Goal: Check status: Check status

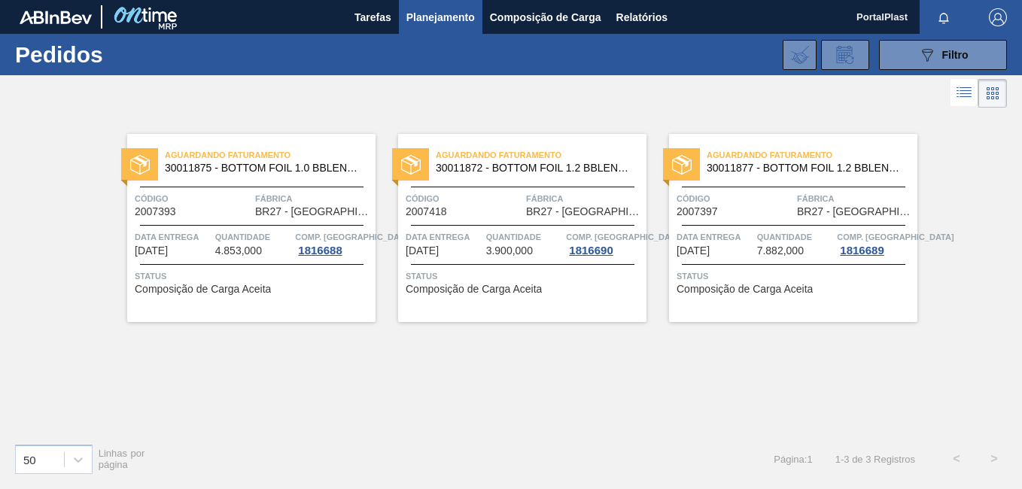
click at [771, 196] on span "Código" at bounding box center [735, 198] width 117 height 15
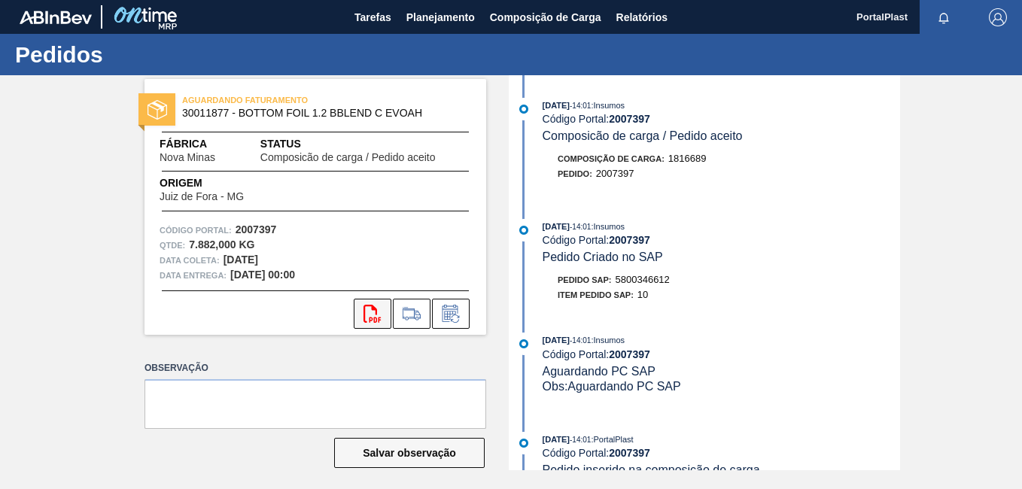
click at [376, 317] on icon "svg{fill:#ff0000}" at bounding box center [373, 314] width 18 height 18
click at [507, 22] on span "Composição de Carga" at bounding box center [545, 17] width 111 height 18
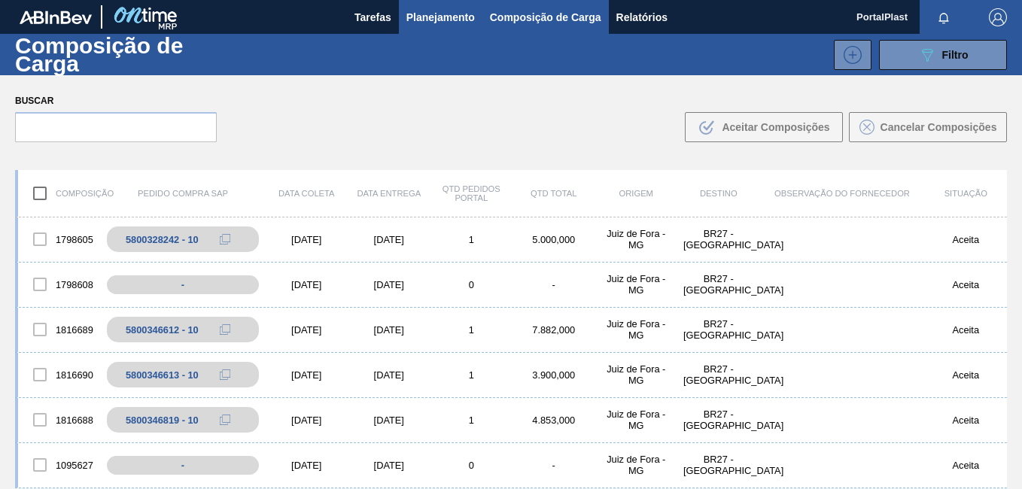
click at [455, 17] on span "Planejamento" at bounding box center [440, 17] width 68 height 18
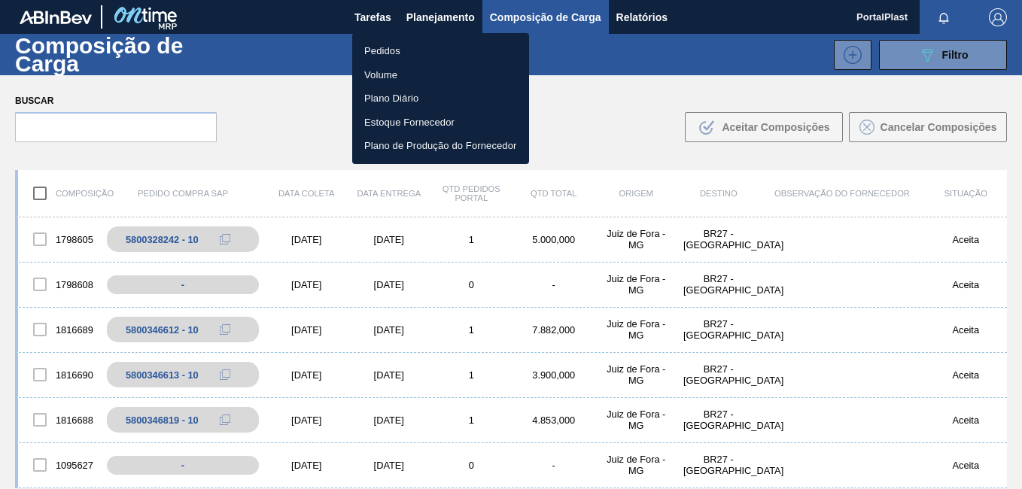
click at [388, 56] on li "Pedidos" at bounding box center [440, 51] width 177 height 24
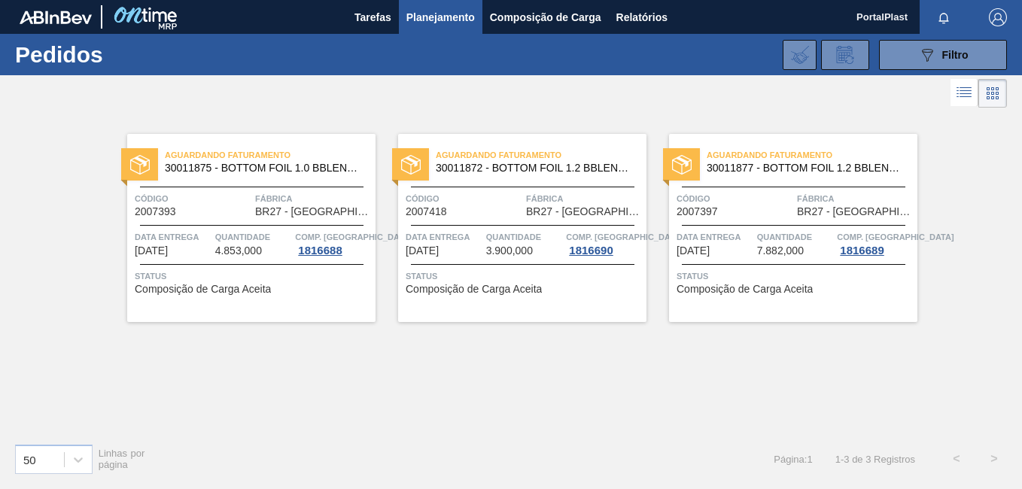
click at [295, 284] on span "Status" at bounding box center [253, 276] width 237 height 15
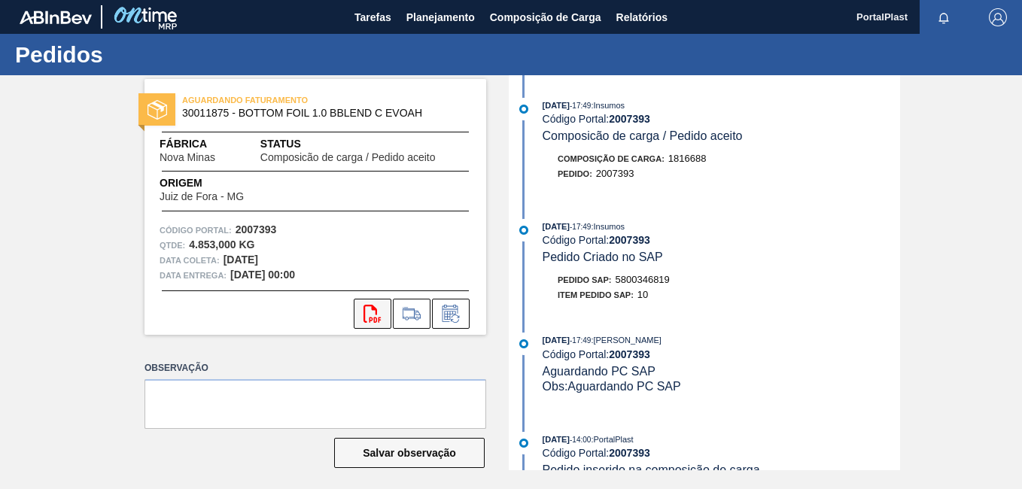
click at [364, 310] on icon "svg{fill:#ff0000}" at bounding box center [373, 314] width 18 height 18
